Goal: Task Accomplishment & Management: Manage account settings

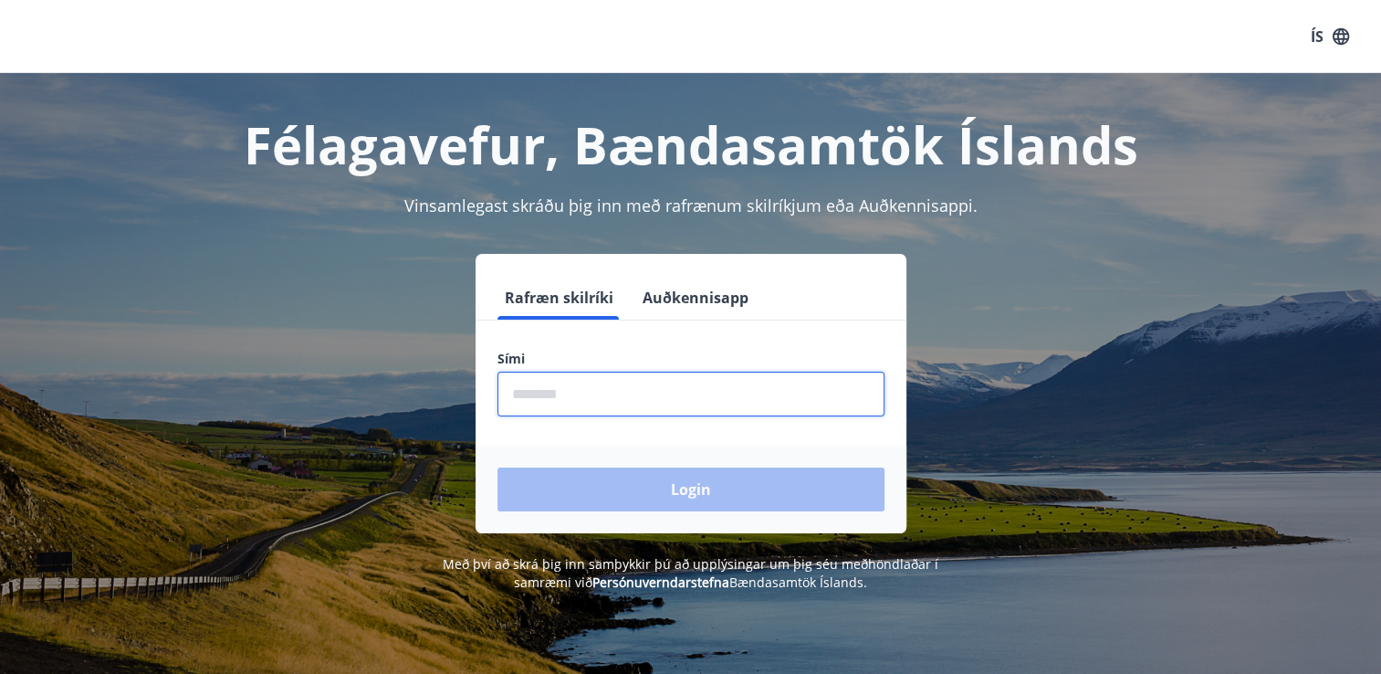
click at [603, 407] on input "phone" at bounding box center [690, 393] width 387 height 45
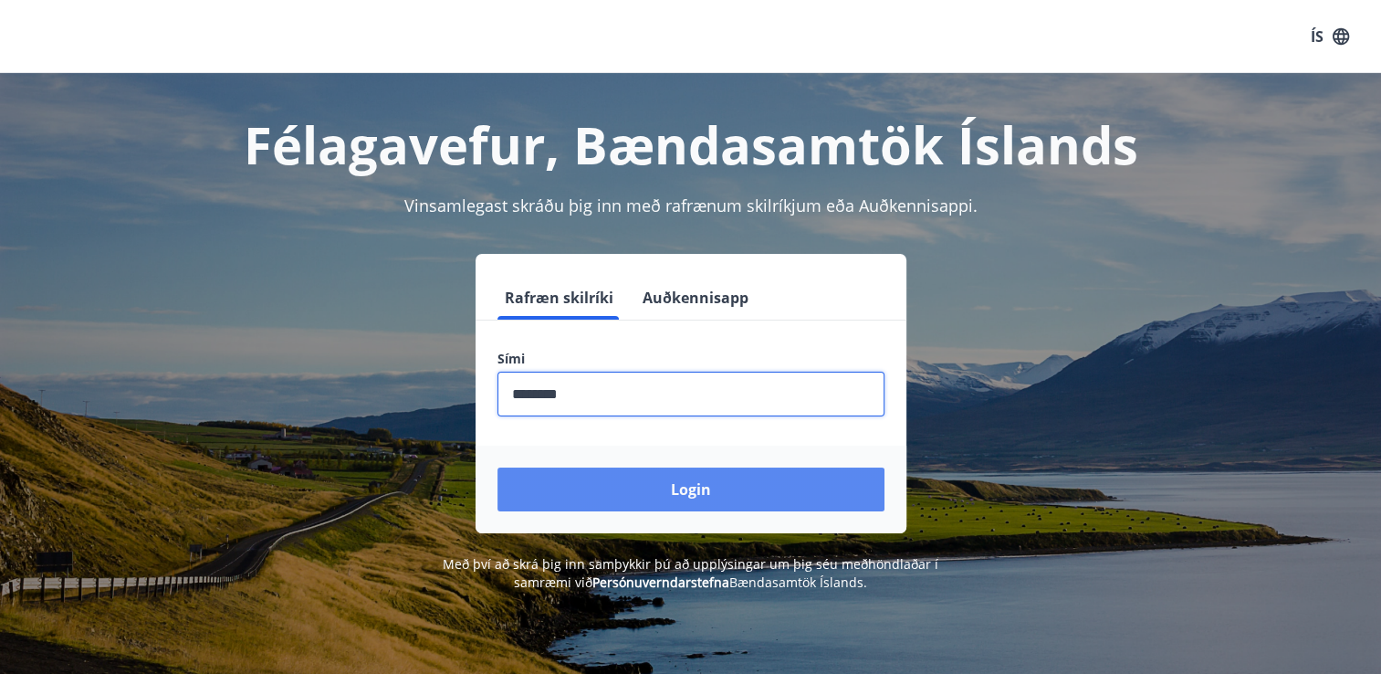
type input "********"
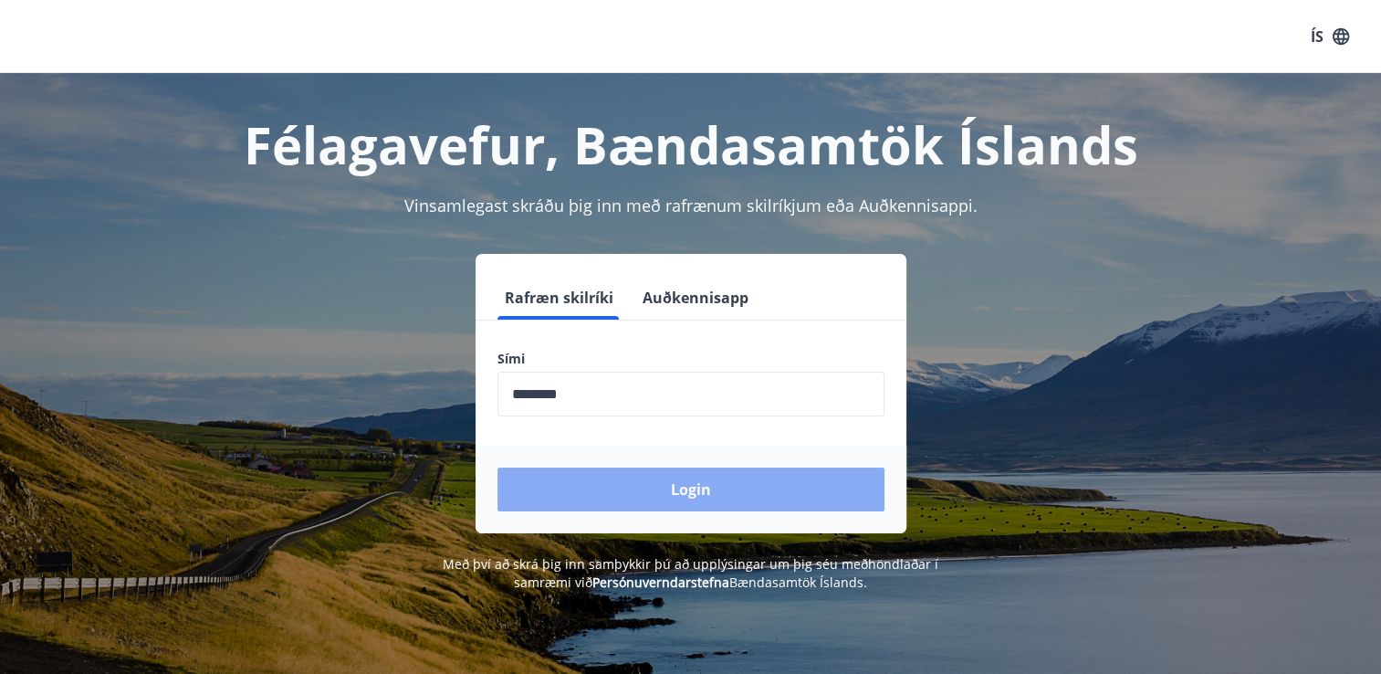
click at [658, 493] on button "Login" at bounding box center [690, 489] width 387 height 44
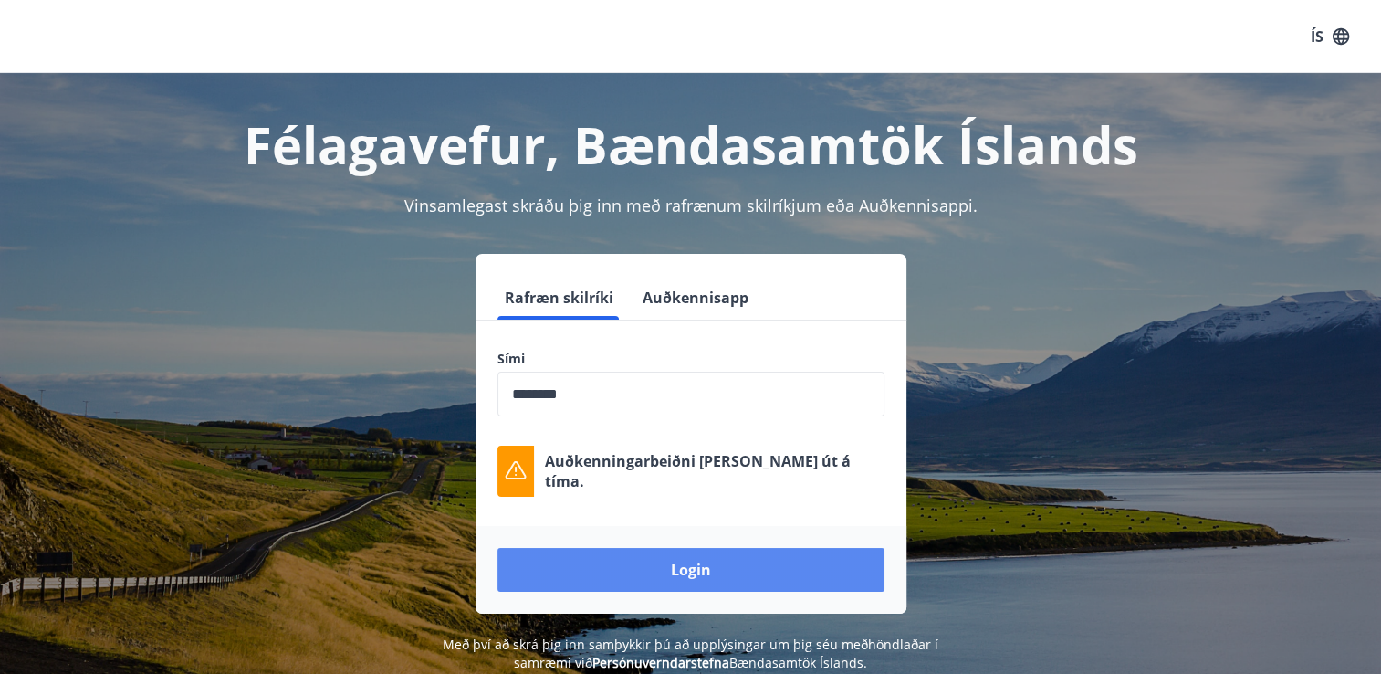
click at [714, 571] on button "Login" at bounding box center [690, 570] width 387 height 44
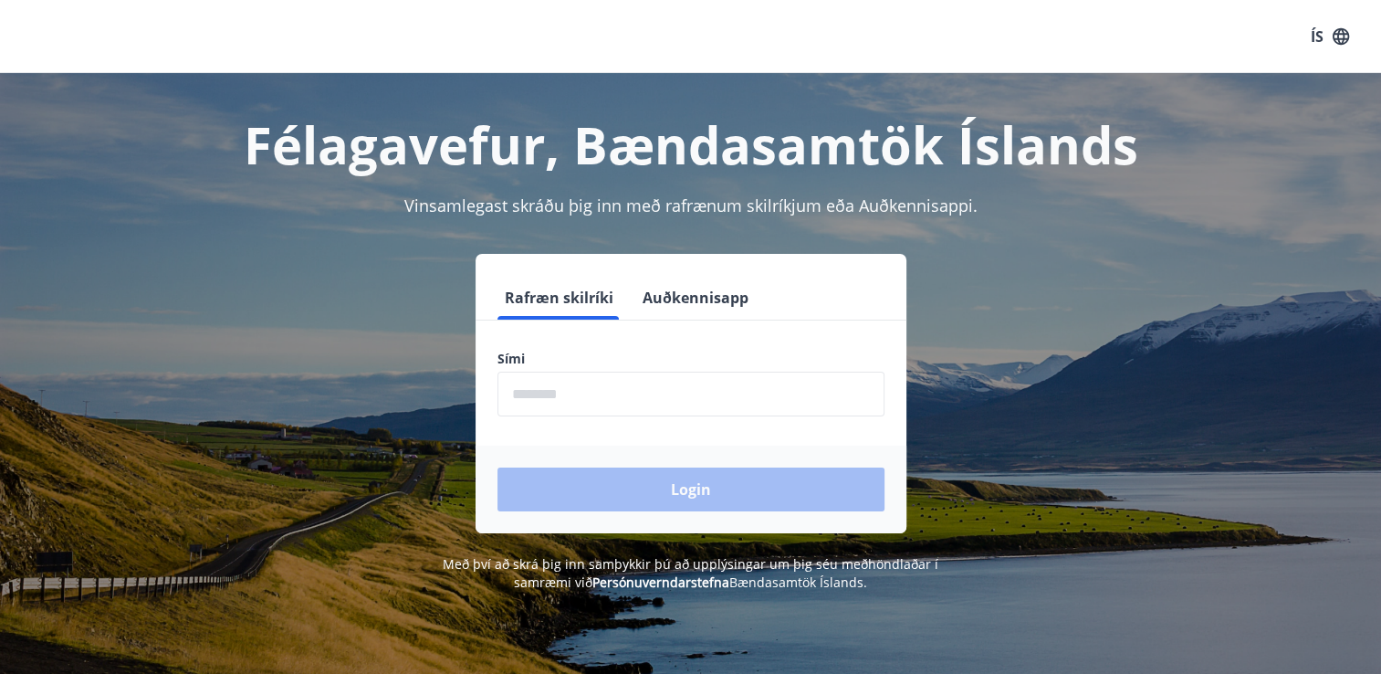
click at [676, 295] on button "Auðkennisapp" at bounding box center [695, 298] width 120 height 44
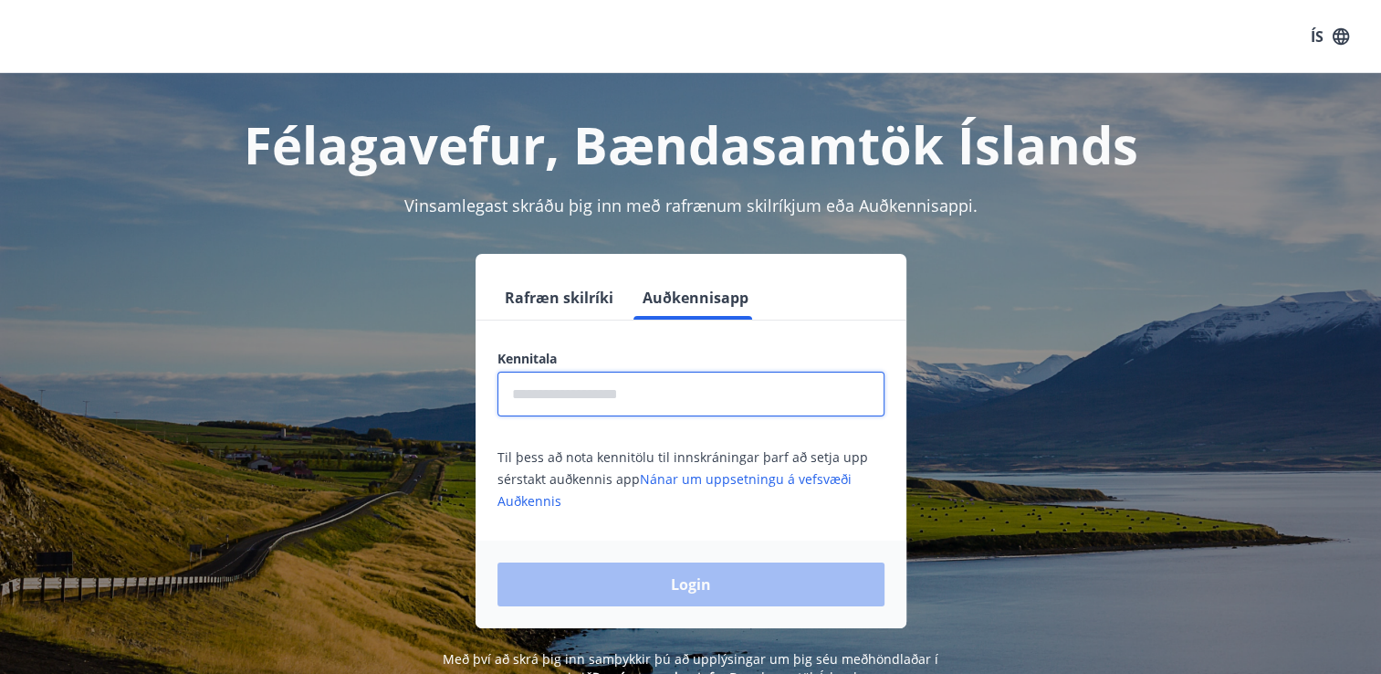
click at [589, 403] on input "text" at bounding box center [690, 393] width 387 height 45
type input "*"
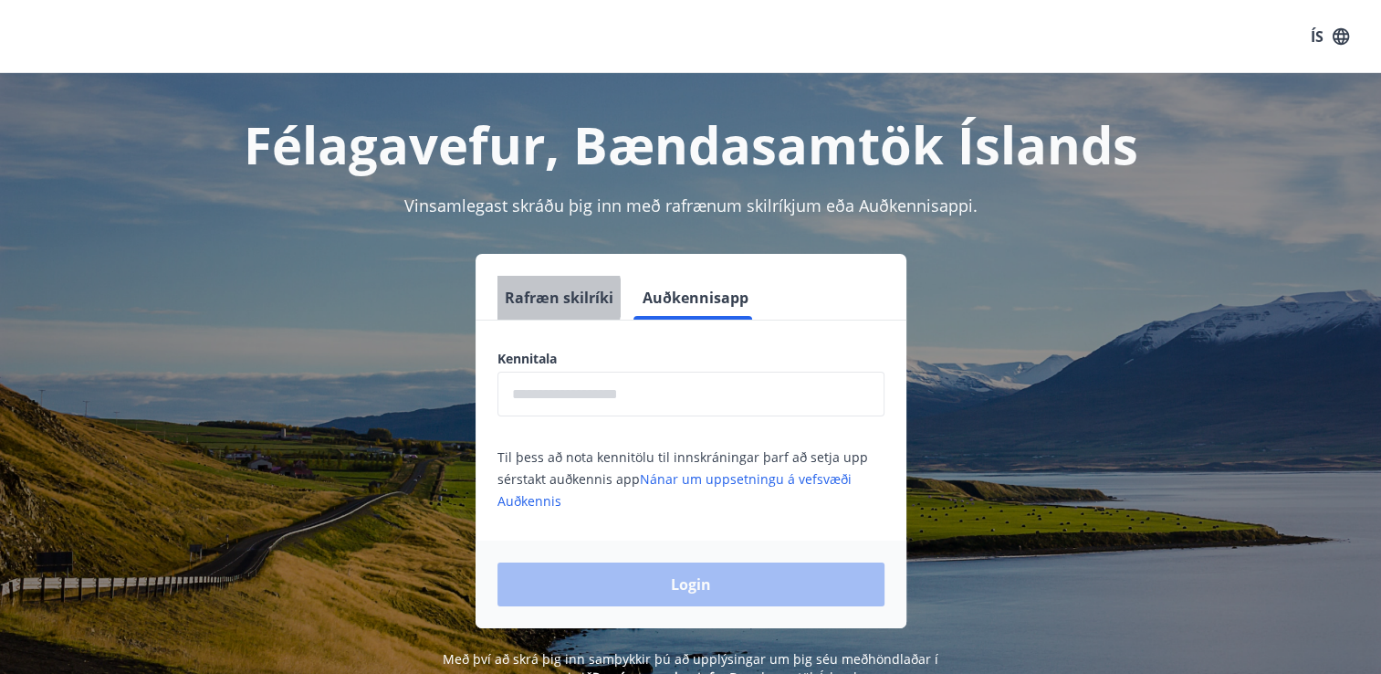
click at [532, 298] on button "Rafræn skilríki" at bounding box center [558, 298] width 123 height 44
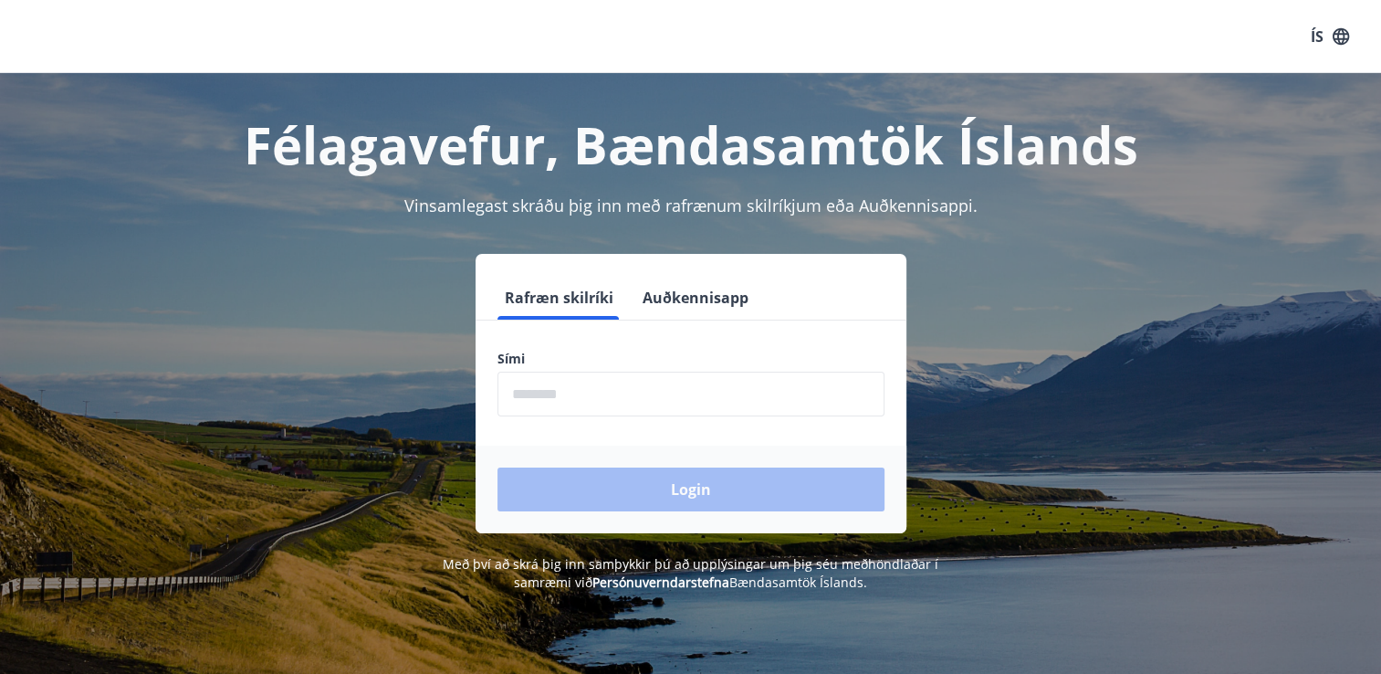
click at [570, 350] on label "Sími" at bounding box center [690, 359] width 387 height 18
click at [557, 386] on input "phone" at bounding box center [690, 393] width 387 height 45
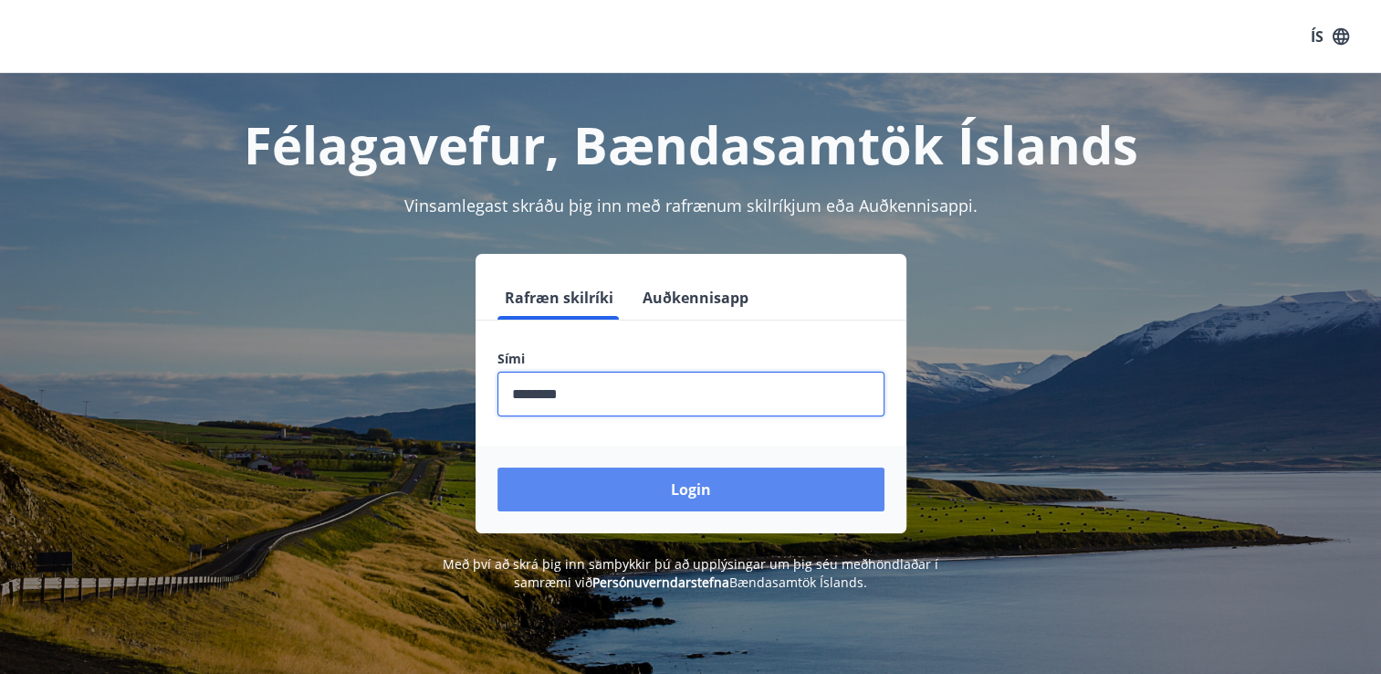
type input "********"
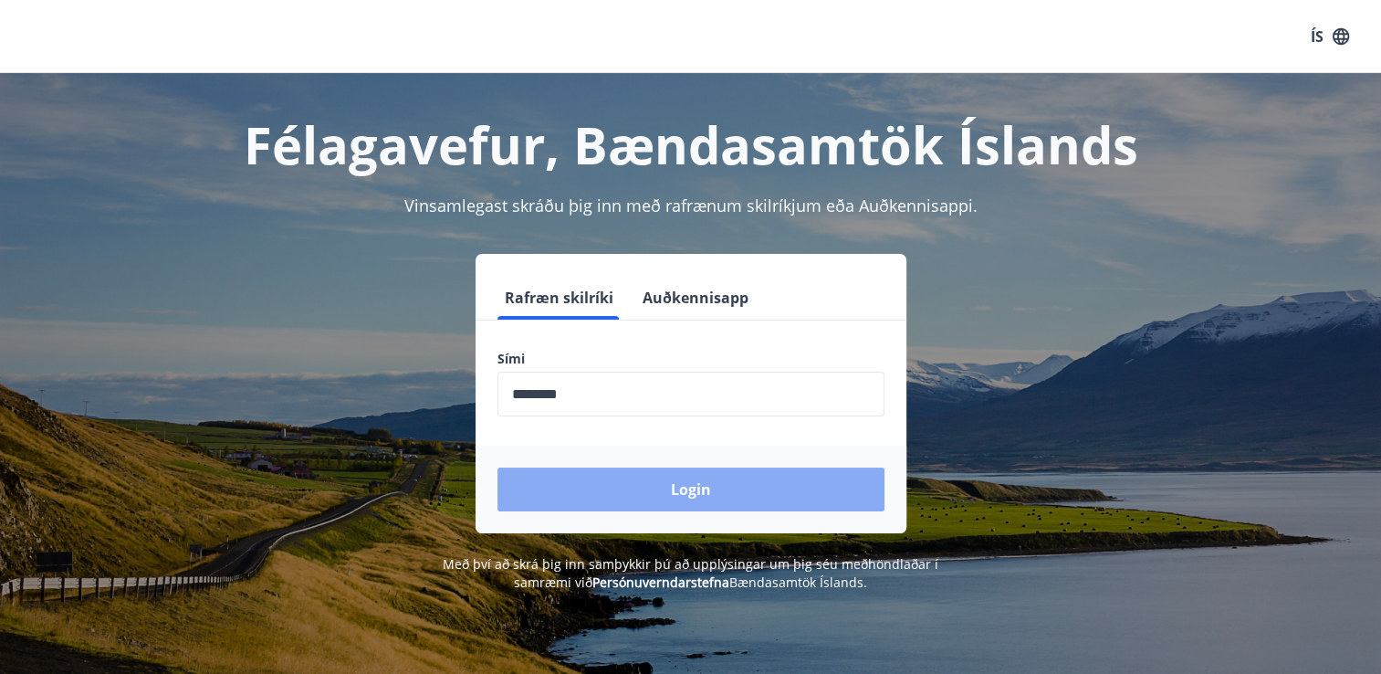
click at [610, 477] on button "Login" at bounding box center [690, 489] width 387 height 44
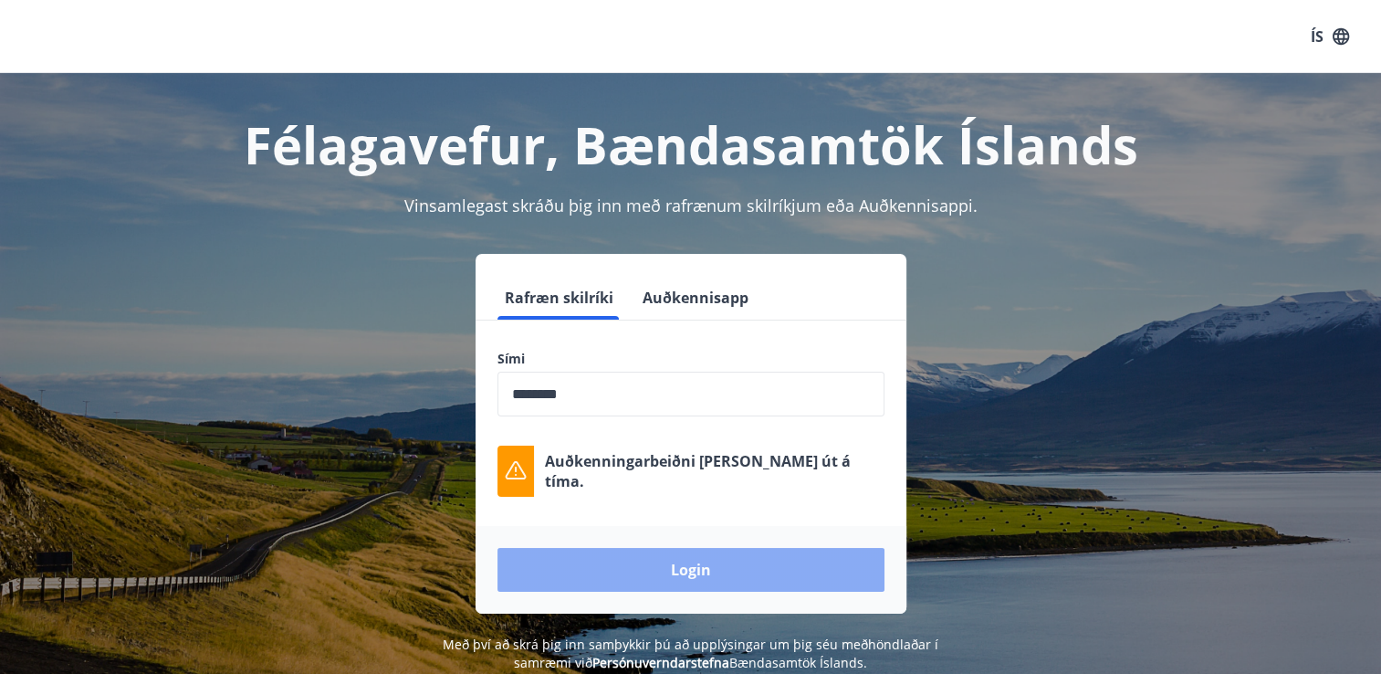
click at [693, 564] on button "Login" at bounding box center [690, 570] width 387 height 44
